Goal: Register for event/course

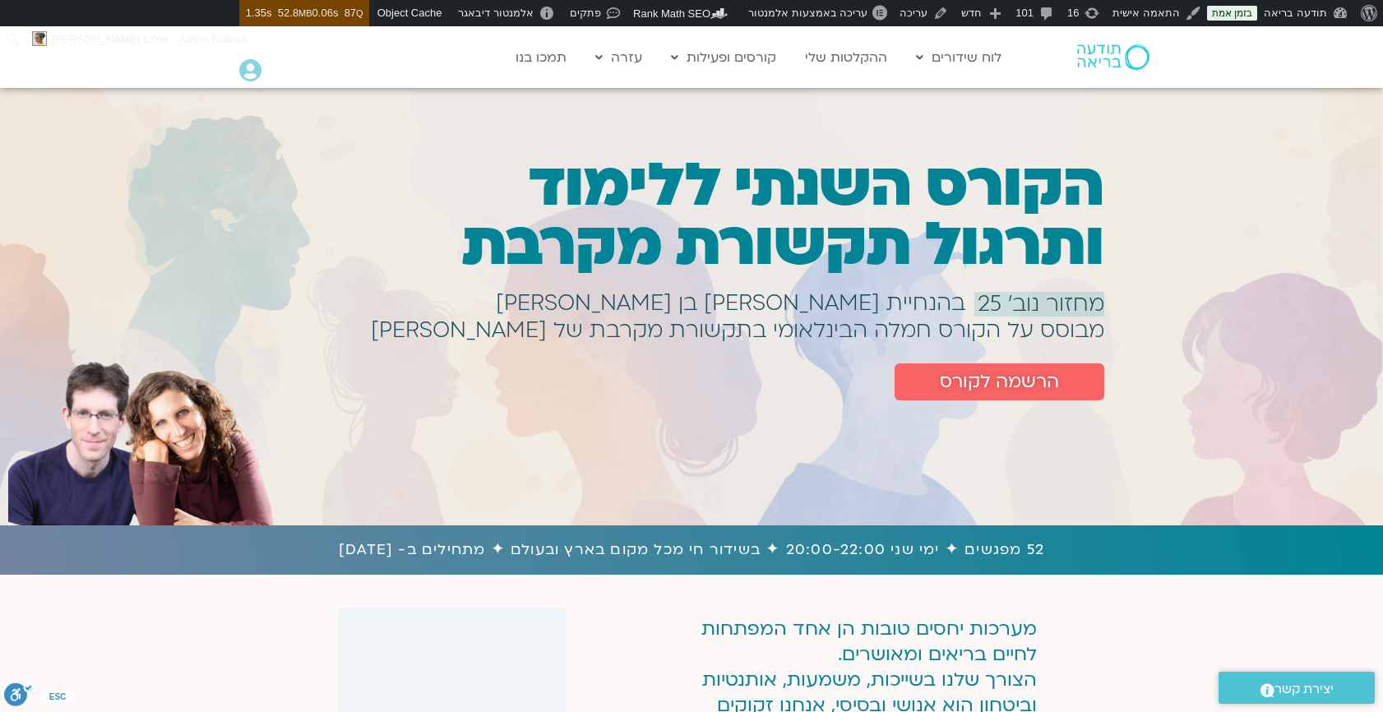
click at [738, 197] on h1 "הקורס השנתי ללימוד ותרגול תקשורת מקרבת" at bounding box center [713, 215] width 784 height 118
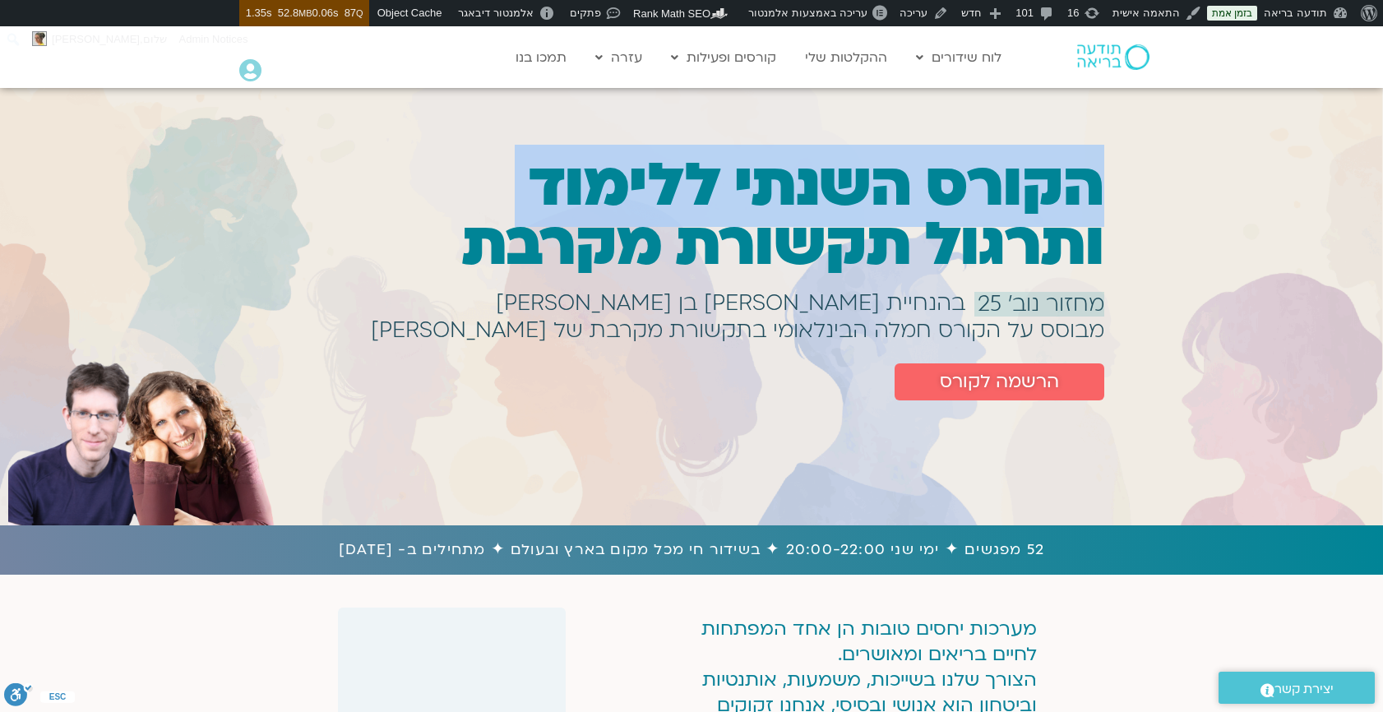
click at [638, 260] on h1 "הקורס השנתי ללימוד ותרגול תקשורת מקרבת" at bounding box center [713, 215] width 784 height 118
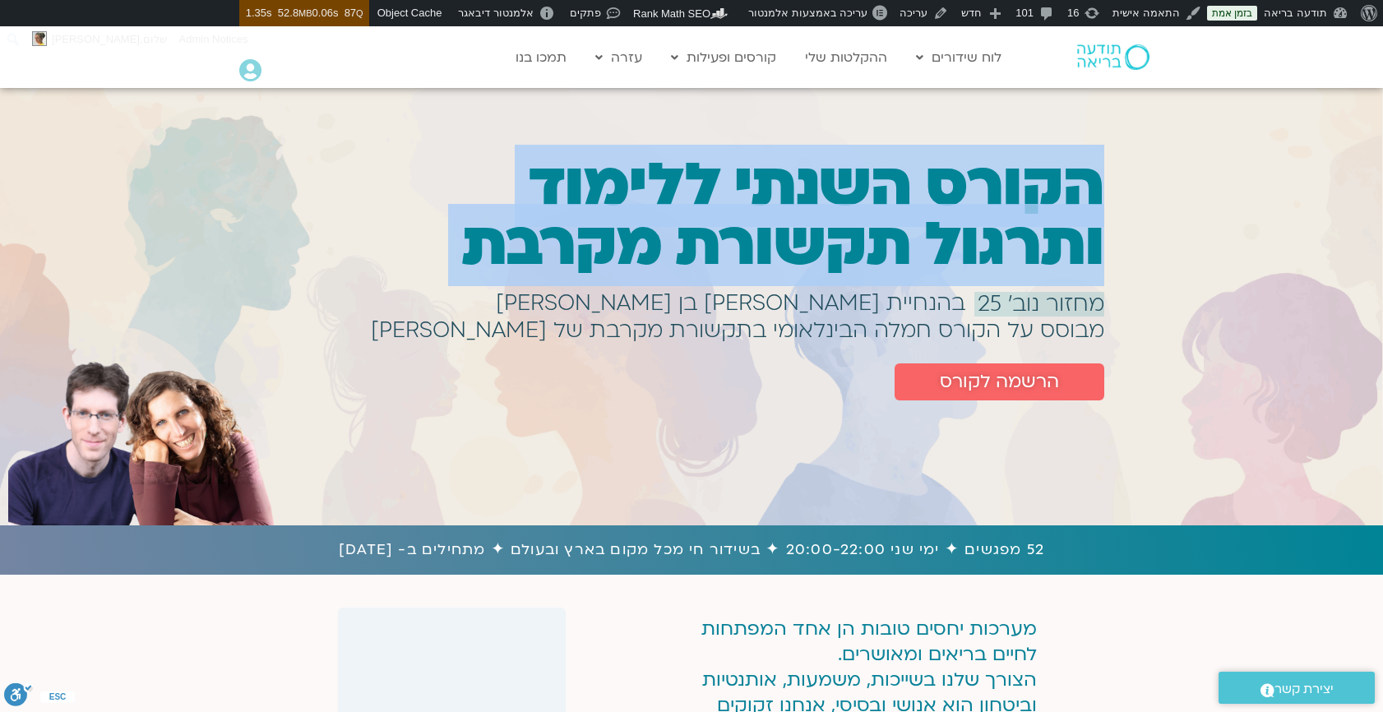
copy div "הקורס השנתי ללימוד ותרגול תקשורת מקרבת"
click at [1247, 12] on link "בזמן אמת" at bounding box center [1232, 13] width 50 height 15
click at [1222, 237] on div "הקורס השנתי ללימוד ותרגול תקשורת מקרבת מחזור נוב׳ 25 בהנחיית [PERSON_NAME] בן […" at bounding box center [691, 307] width 1383 height 342
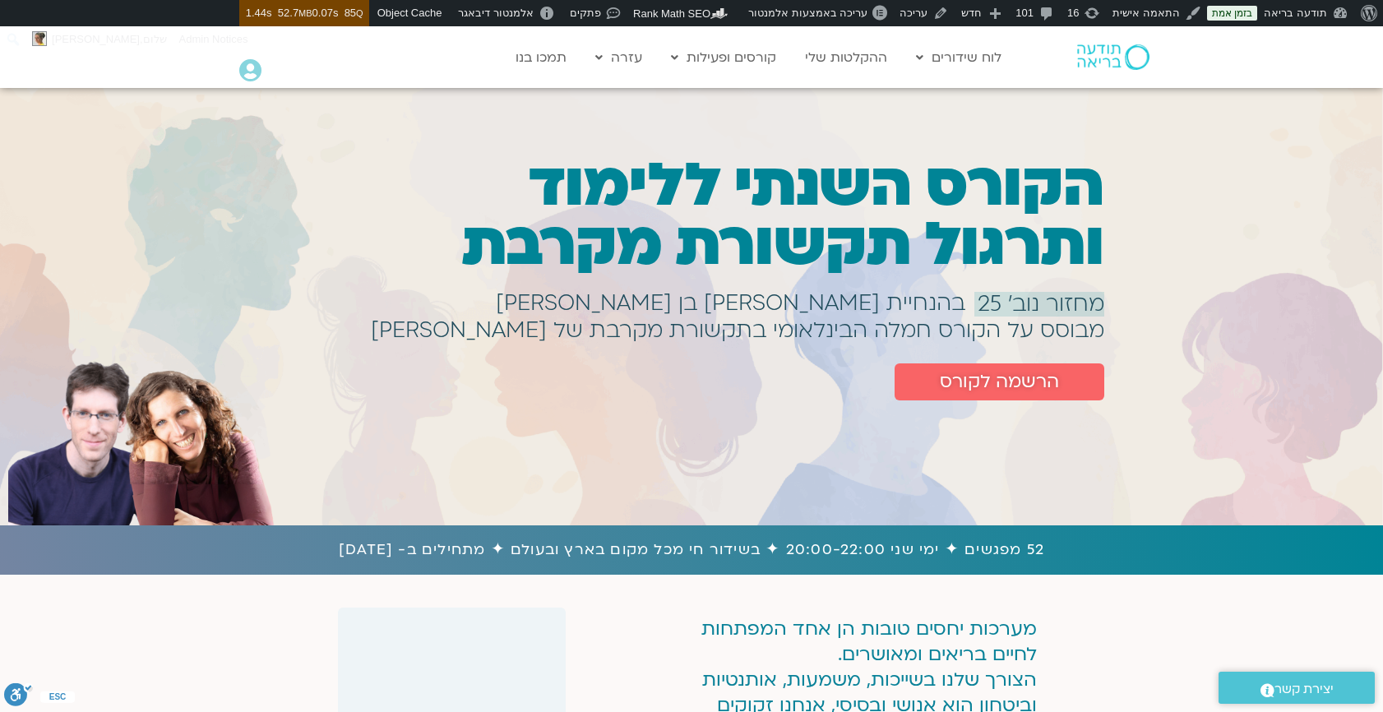
click at [1016, 288] on div "הקורס השנתי ללימוד ותרגול תקשורת מקרבת" at bounding box center [713, 223] width 784 height 135
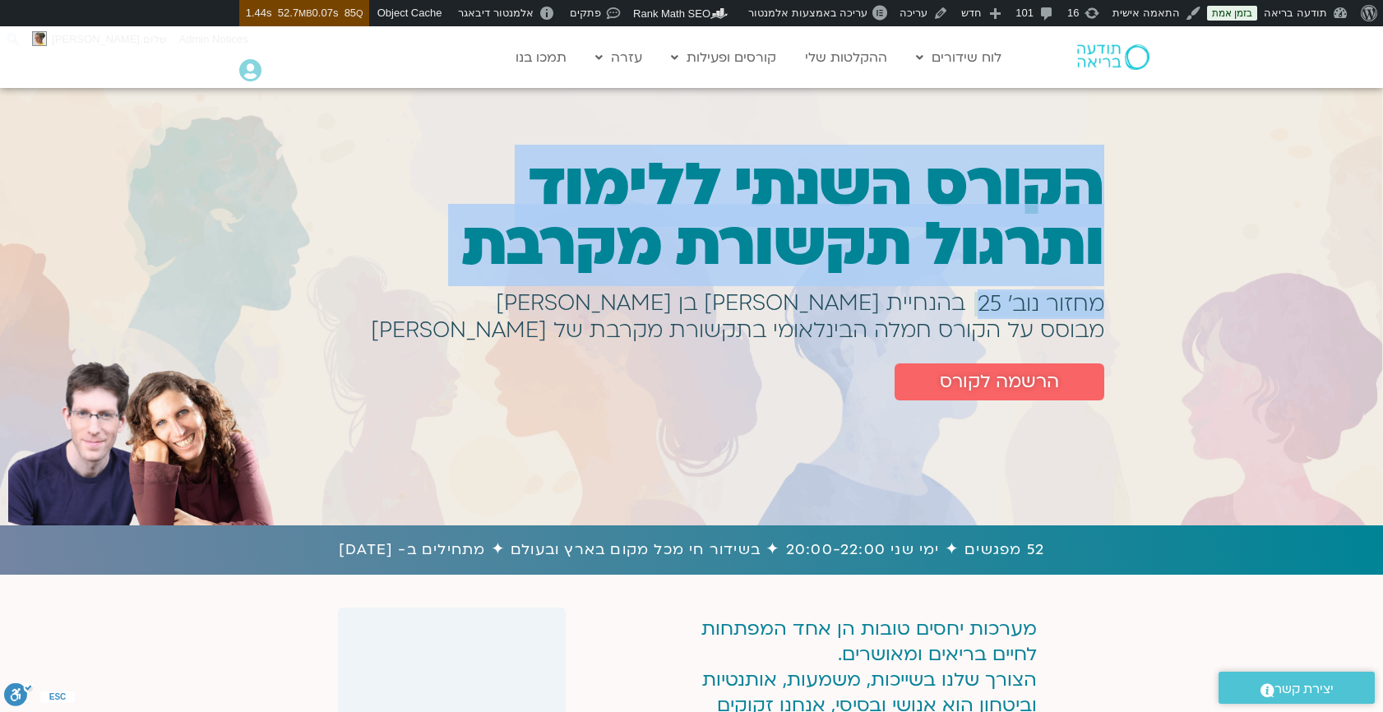
drag, startPoint x: 970, startPoint y: 300, endPoint x: 1114, endPoint y: 296, distance: 144.0
click at [1114, 296] on div "הקורס השנתי ללימוד ותרגול תקשורת מקרבת מחזור נוב׳ 25 בהנחיית [PERSON_NAME] בן […" at bounding box center [691, 307] width 1383 height 342
click at [1064, 304] on span "מחזור נוב׳ 25" at bounding box center [1041, 304] width 127 height 25
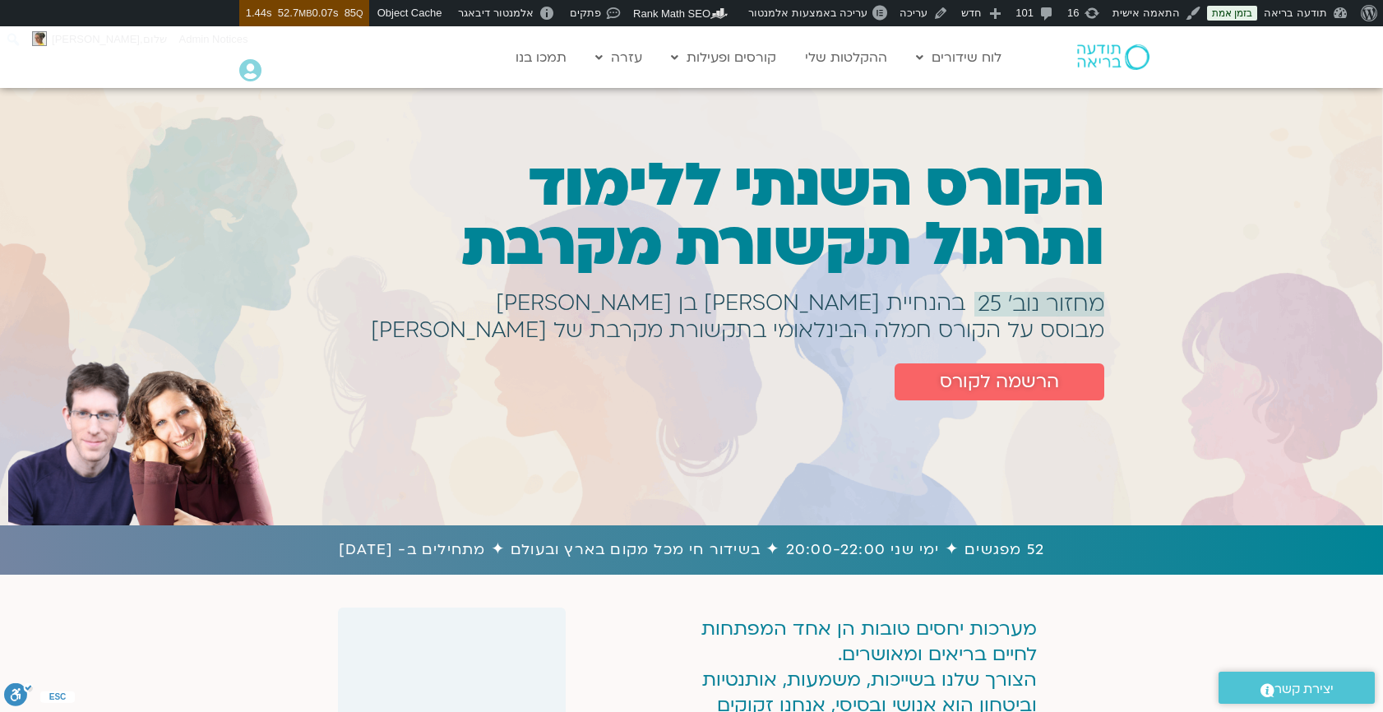
click at [1064, 304] on span "מחזור נוב׳ 25" at bounding box center [1041, 304] width 127 height 25
click at [1000, 302] on span "מחזור נוב׳ 25" at bounding box center [1041, 304] width 127 height 25
click at [957, 300] on h1 "בהנחיית [PERSON_NAME] בן [PERSON_NAME]" at bounding box center [731, 303] width 470 height 7
click at [720, 300] on h1 "בהנחיית [PERSON_NAME] בן [PERSON_NAME]" at bounding box center [731, 303] width 470 height 7
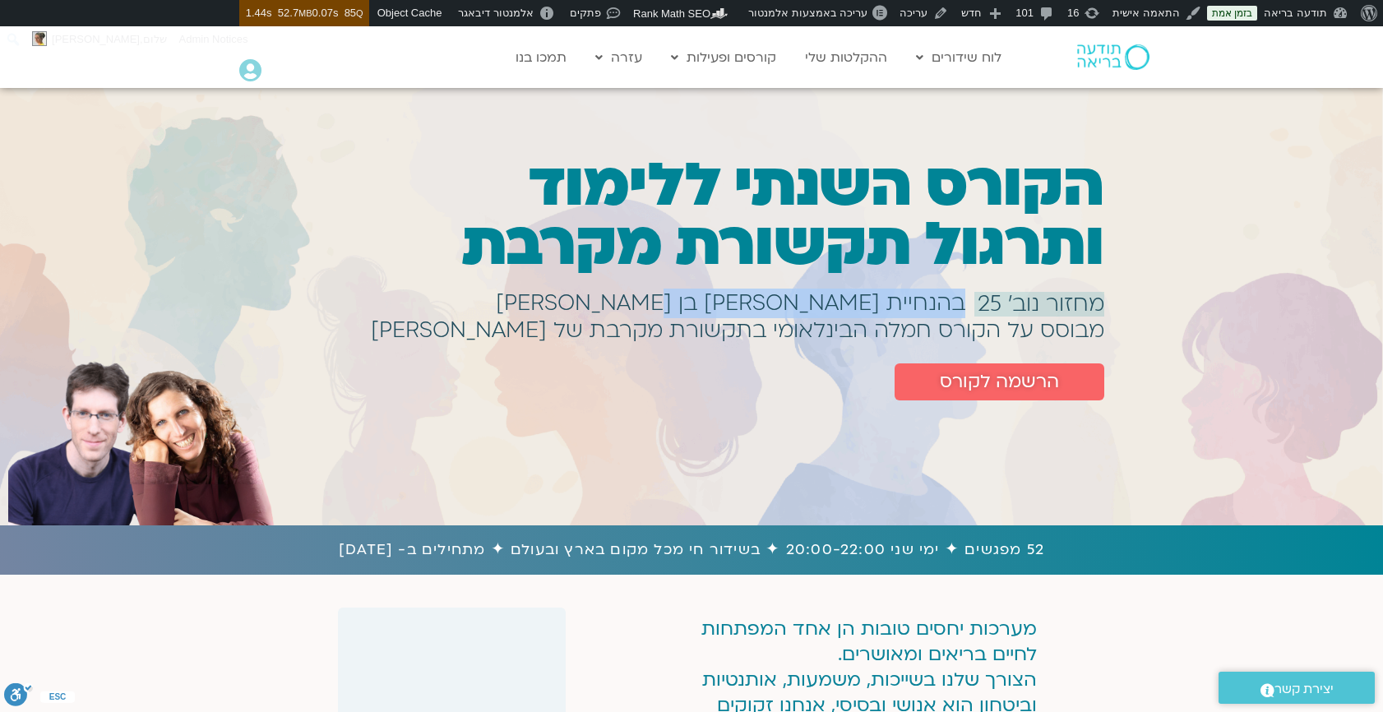
click at [631, 300] on h1 "בהנחיית [PERSON_NAME] בן [PERSON_NAME]" at bounding box center [731, 303] width 470 height 7
copy h1 "בהנחיית [PERSON_NAME] בן [PERSON_NAME]"
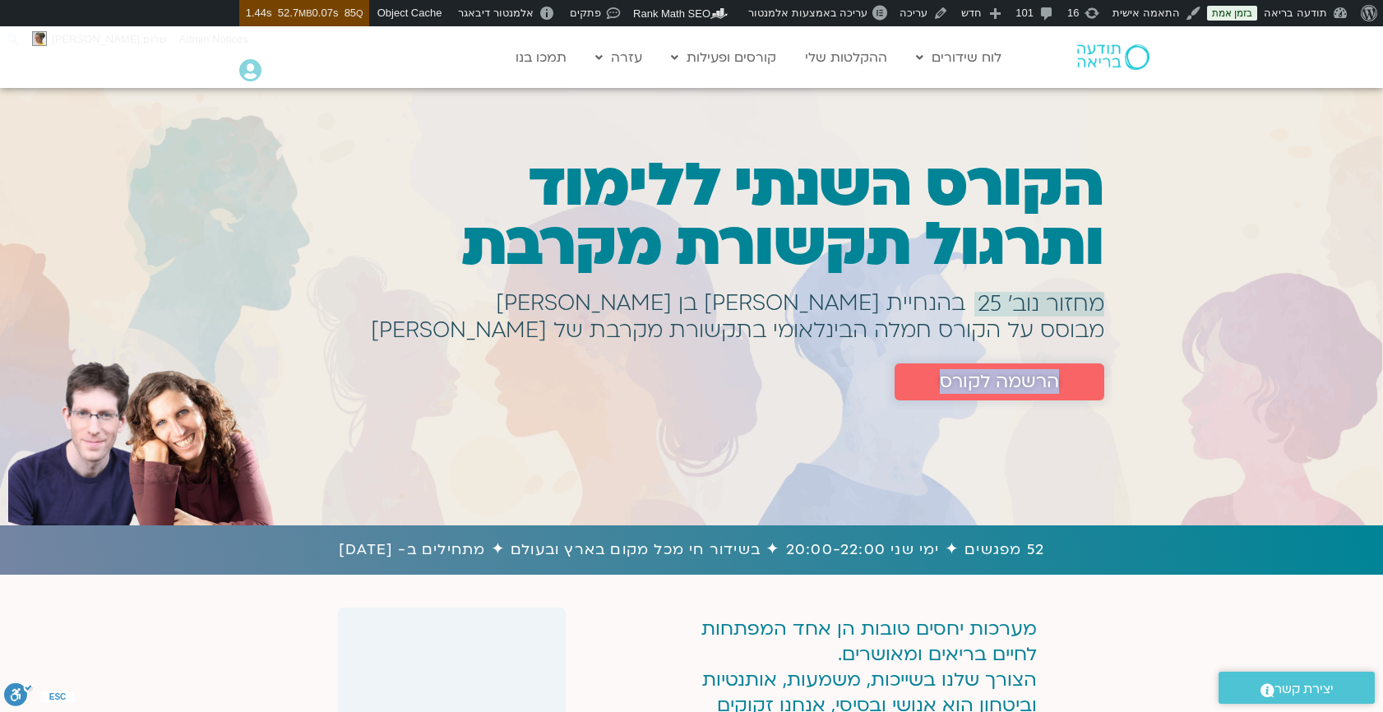
drag, startPoint x: 888, startPoint y: 380, endPoint x: 1085, endPoint y: 386, distance: 197.5
click at [1085, 386] on div "הרשמה לקורס" at bounding box center [713, 381] width 784 height 37
copy span "הרשמה לקורס"
click at [1085, 386] on link "הרשמה לקורס" at bounding box center [1000, 381] width 210 height 37
click at [854, 343] on div "הרשמה לקורס" at bounding box center [713, 372] width 784 height 58
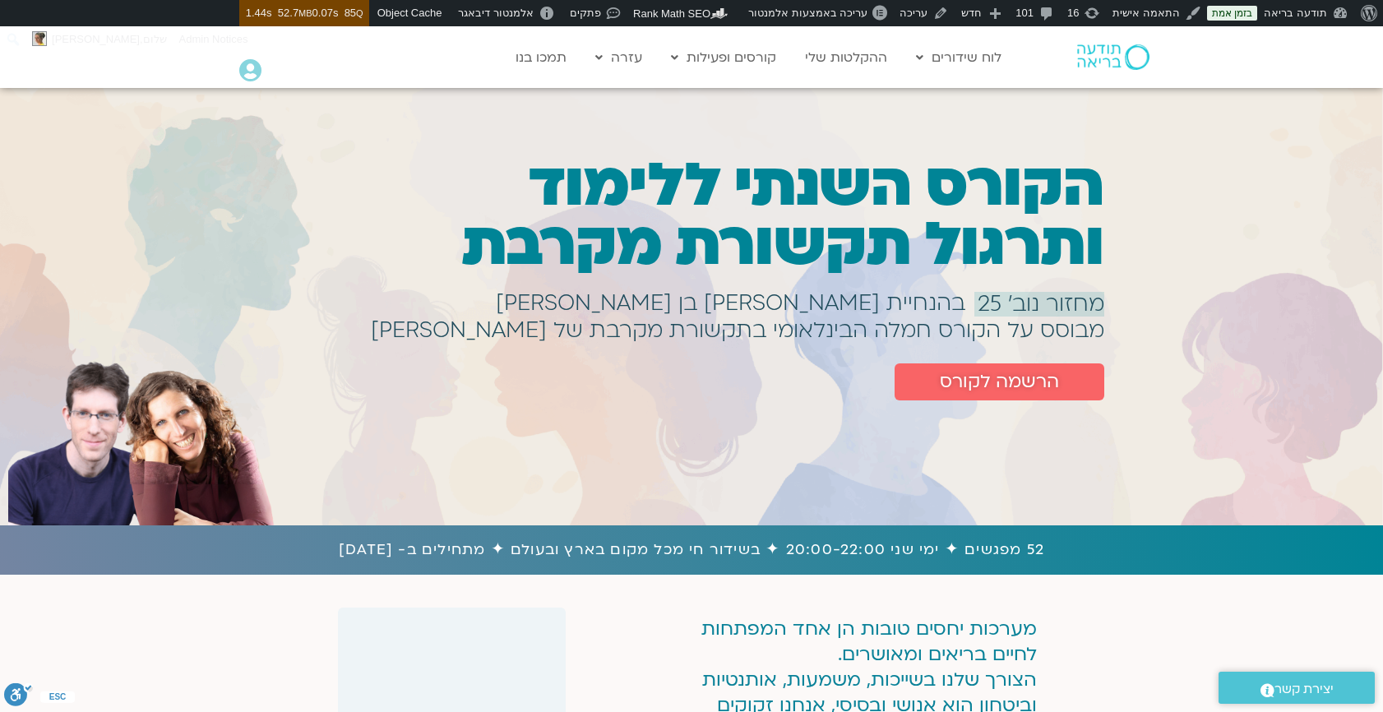
click at [868, 300] on h1 "בהנחיית [PERSON_NAME] בן [PERSON_NAME]" at bounding box center [731, 303] width 470 height 7
click at [850, 349] on div "הרשמה לקורס" at bounding box center [713, 372] width 784 height 58
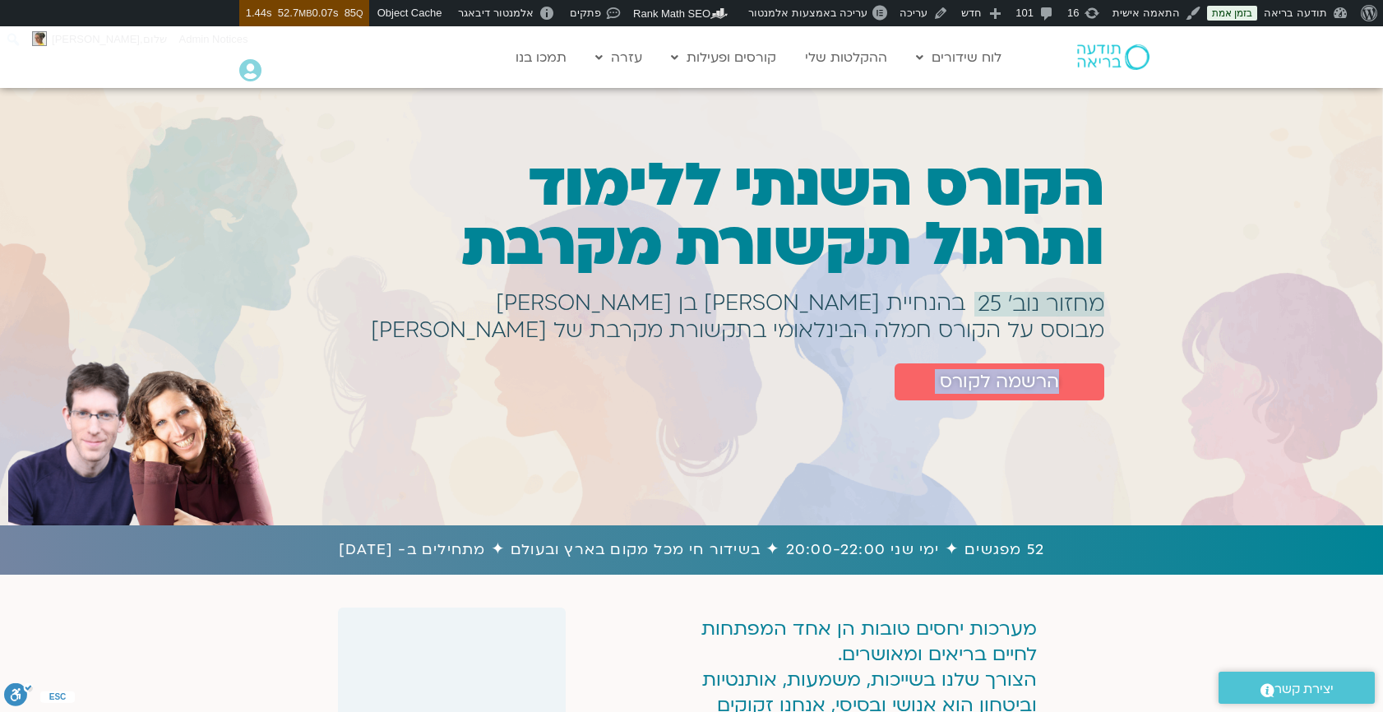
click at [850, 330] on h1 "מבוסס על הקורס חמלה הבינלאומי בתקשורת מקרבת של [PERSON_NAME]" at bounding box center [738, 330] width 734 height 7
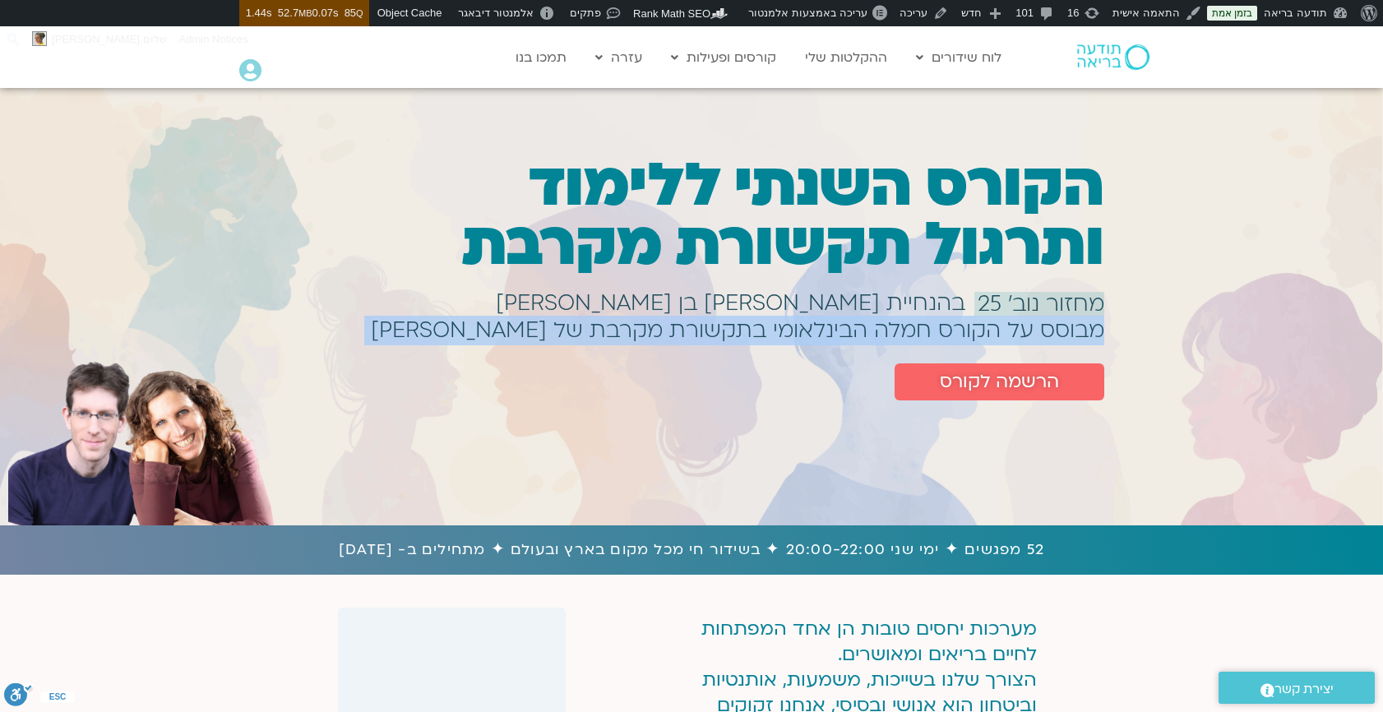
copy div "מבוסס על הקורס חמלה הבינלאומי בתקשורת מקרבת של [PERSON_NAME]"
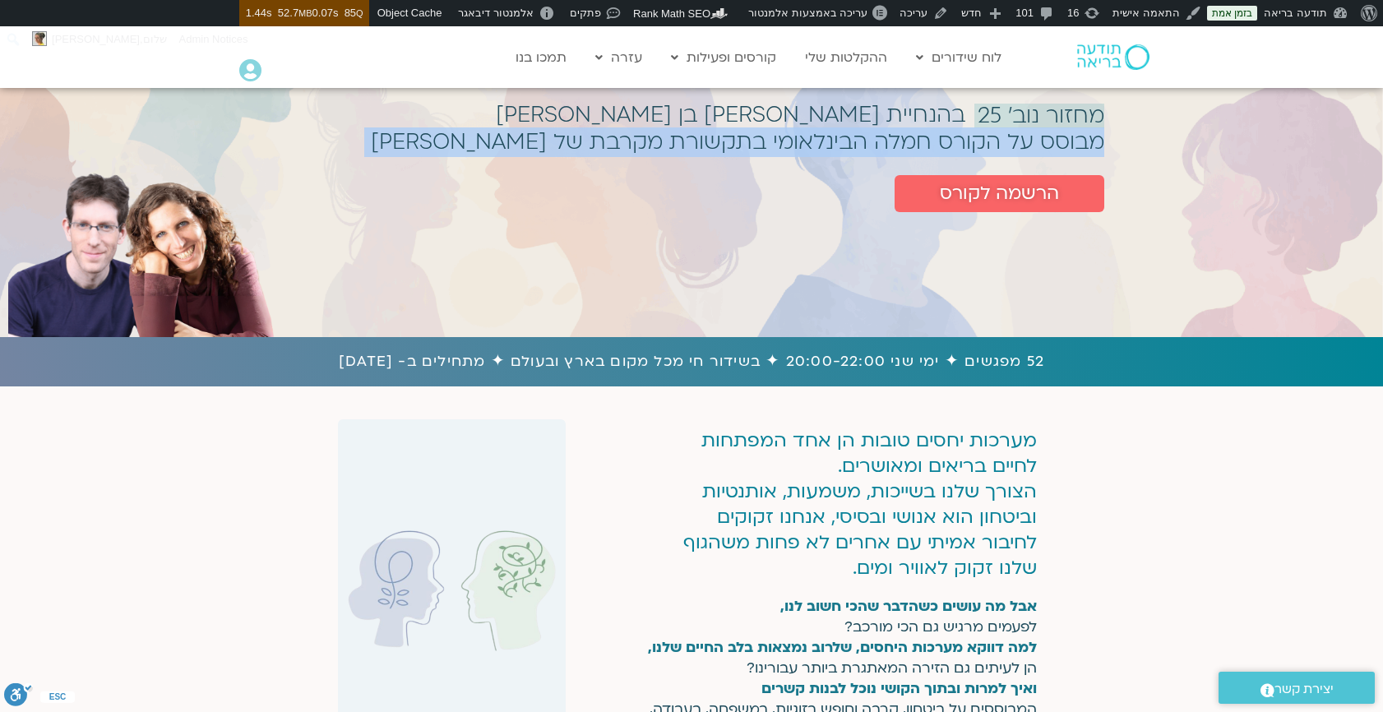
scroll to position [192, 0]
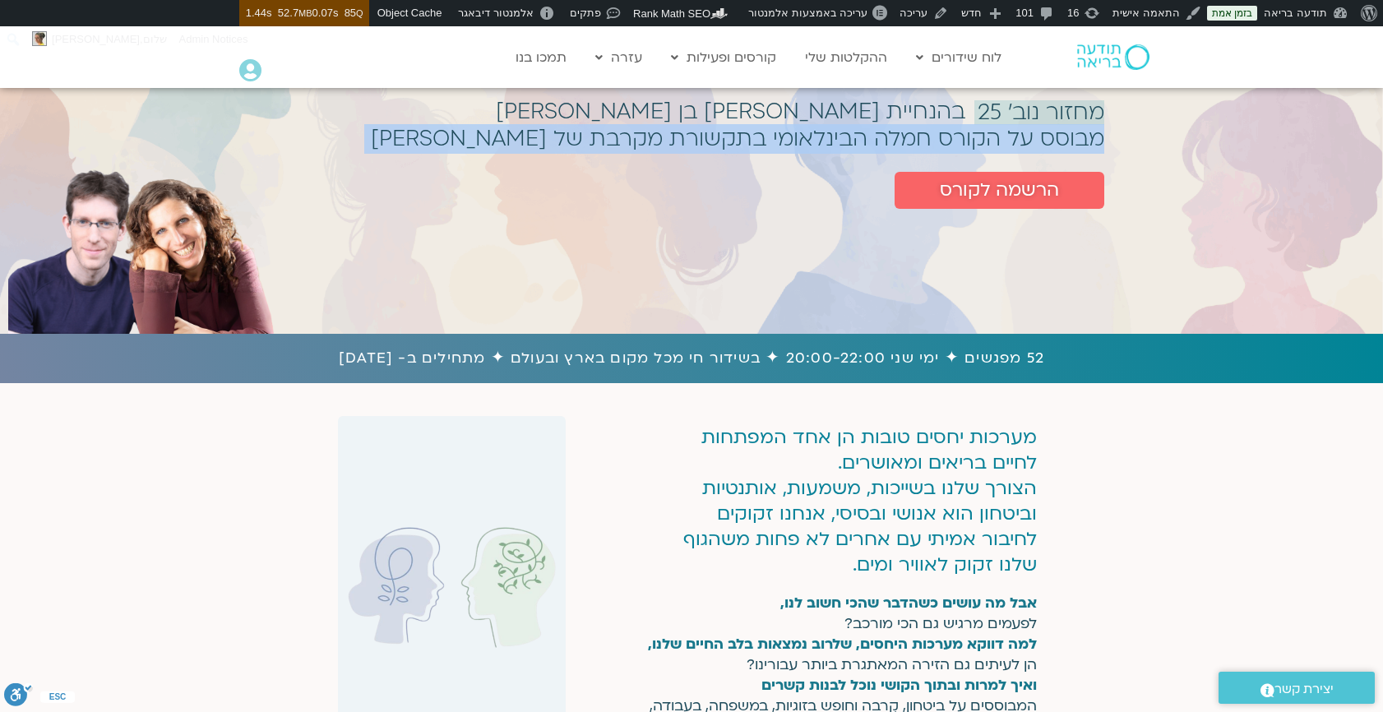
click at [899, 484] on p "מערכות יחסים טובות הן אחד המפתחות לחיים בריאים ומאושרים. הצורך שלנו בשייכות, מש…" at bounding box center [857, 500] width 359 height 153
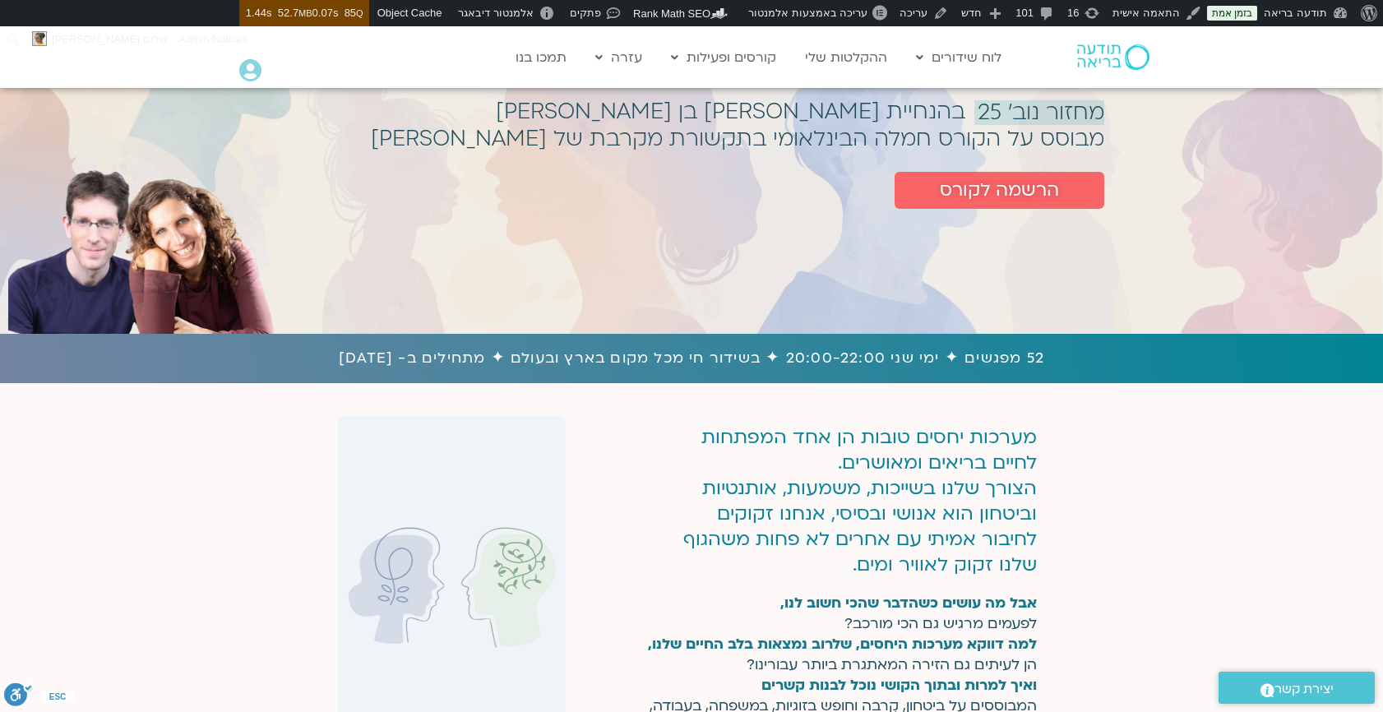
click at [899, 484] on p "מערכות יחסים טובות הן אחד המפתחות לחיים בריאים ומאושרים. הצורך שלנו בשייכות, מש…" at bounding box center [857, 500] width 359 height 153
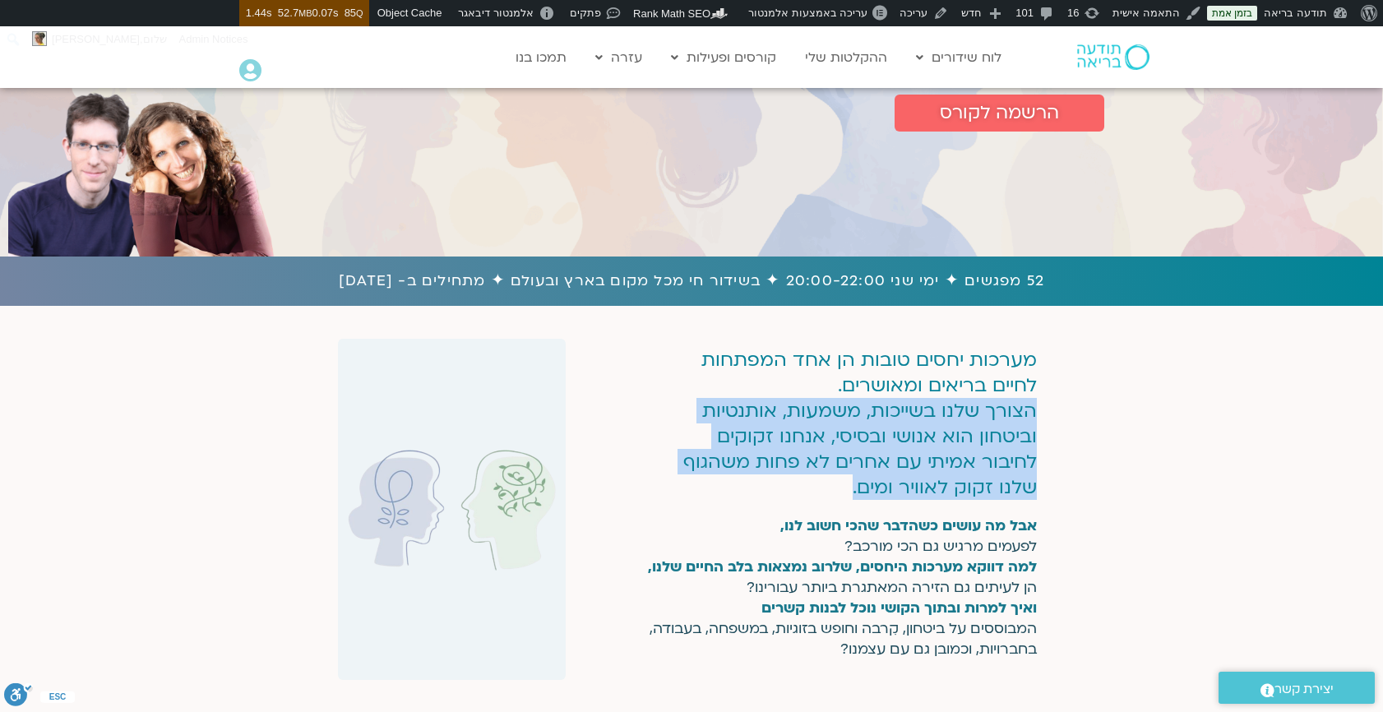
scroll to position [275, 0]
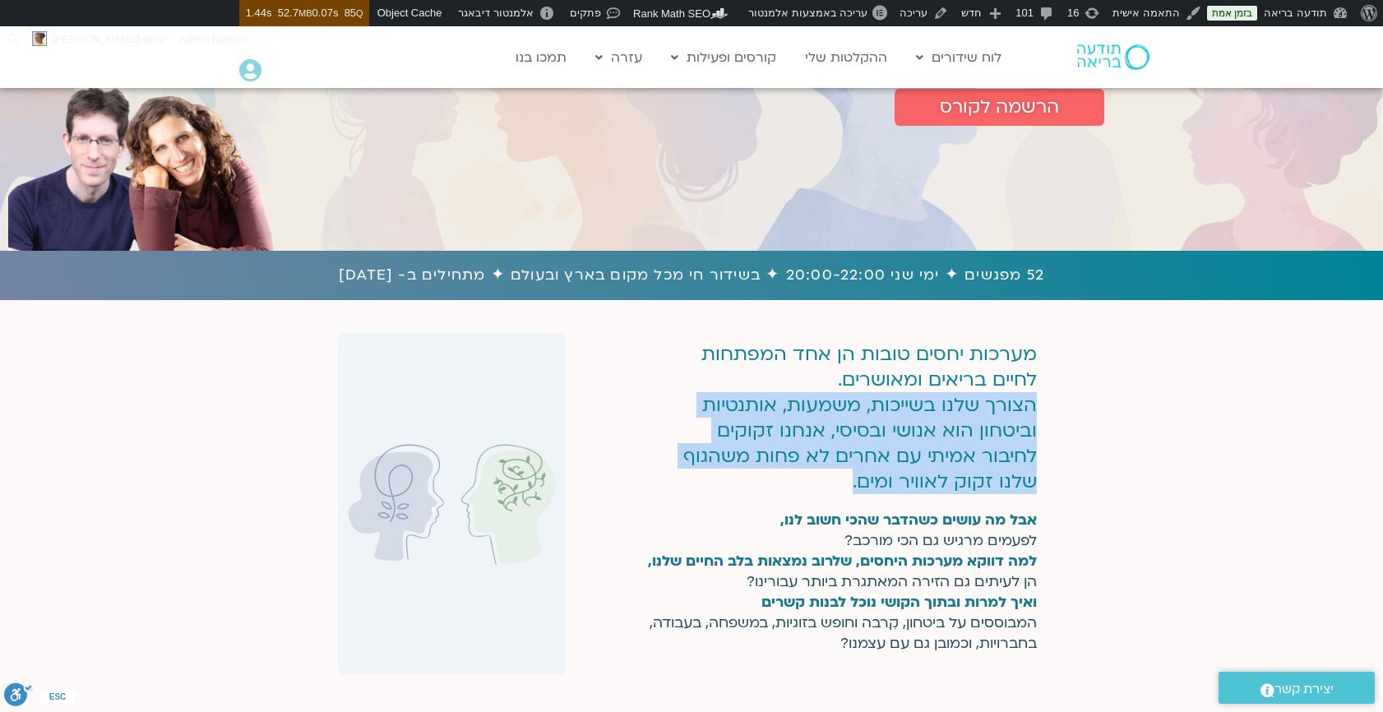
copy div "הצורך שלנו בשייכות, משמעות, אותנטיות וביטחון הוא אנושי ובסיסי, אנחנו זקוקים לחי…"
click at [1037, 270] on h1 "52 מפגשים ✦ ימי שני 20:00-22:00 ✦ בשידור חי מכל מקום בארץ ובעולם ✦ מתחילים ב- […" at bounding box center [691, 275] width 1367 height 25
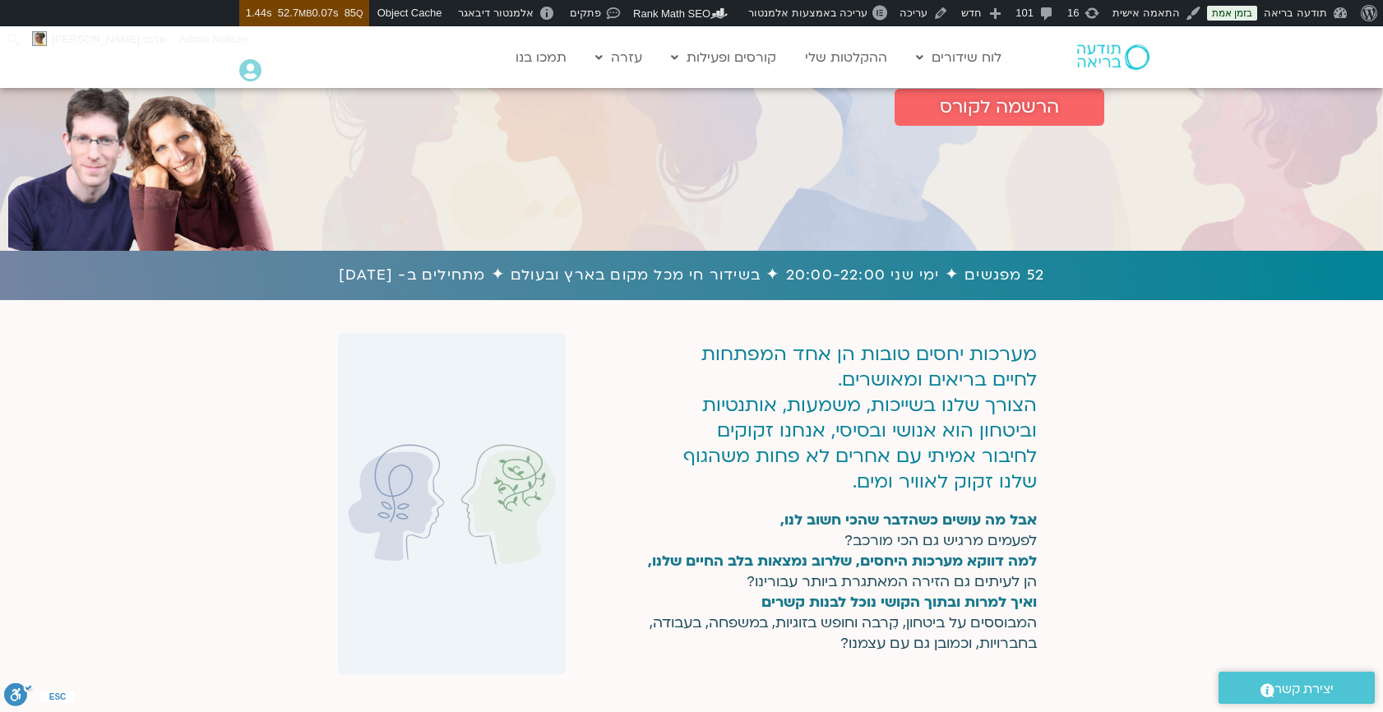
click at [1037, 270] on h1 "52 מפגשים ✦ ימי שני 20:00-22:00 ✦ בשידור חי מכל מקום בארץ ובעולם ✦ מתחילים ב- […" at bounding box center [691, 275] width 1367 height 25
click at [350, 273] on h1 "52 מפגשים ✦ ימי שני 20:00-22:00 ✦ בשידור חי מכל מקום בארץ ובעולם ✦ מתחילים ב- […" at bounding box center [691, 275] width 1367 height 25
copy h1 "52 מפגשים ✦ ימי שני 20:00-22:00 ✦ בשידור חי מכל מקום בארץ ובעולם ✦ מתחילים ב- […"
